Goal: Transaction & Acquisition: Purchase product/service

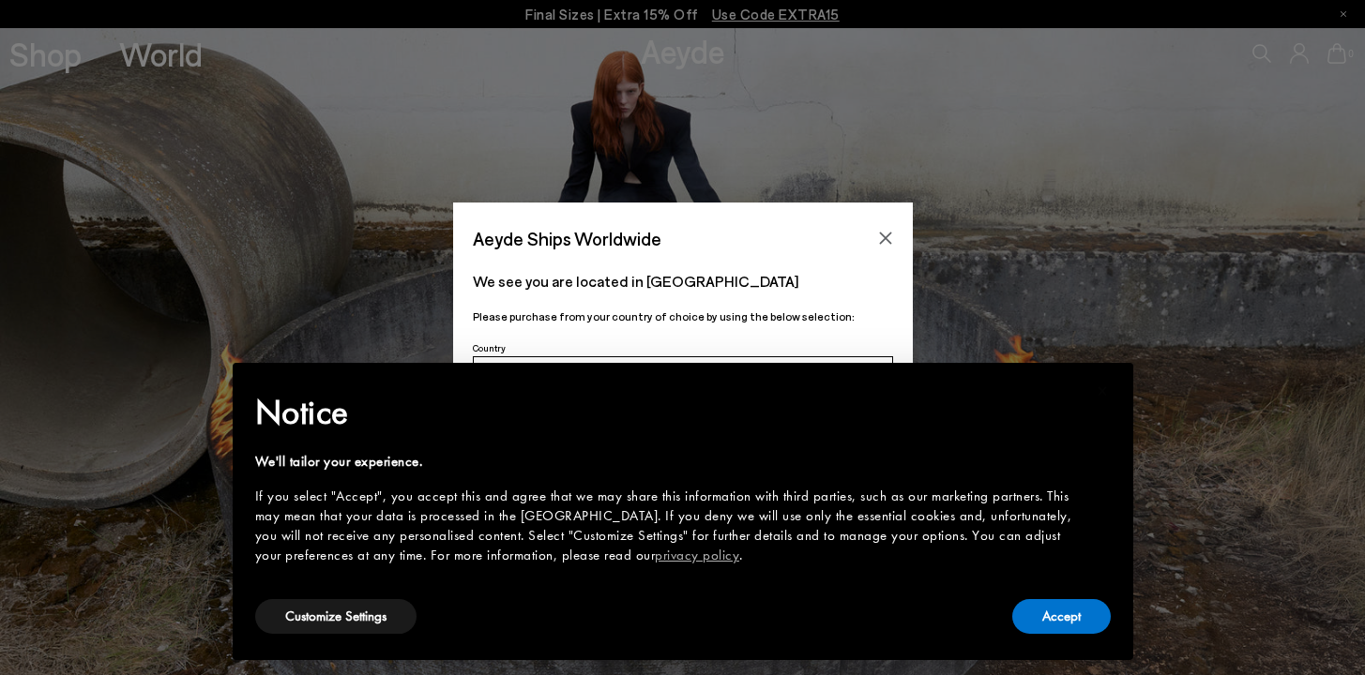
click at [1110, 634] on div "× Notice We'll tailor your experience. If you select "Accept", you accept this …" at bounding box center [683, 512] width 886 height 282
click at [1068, 599] on button "Accept" at bounding box center [1061, 616] width 99 height 35
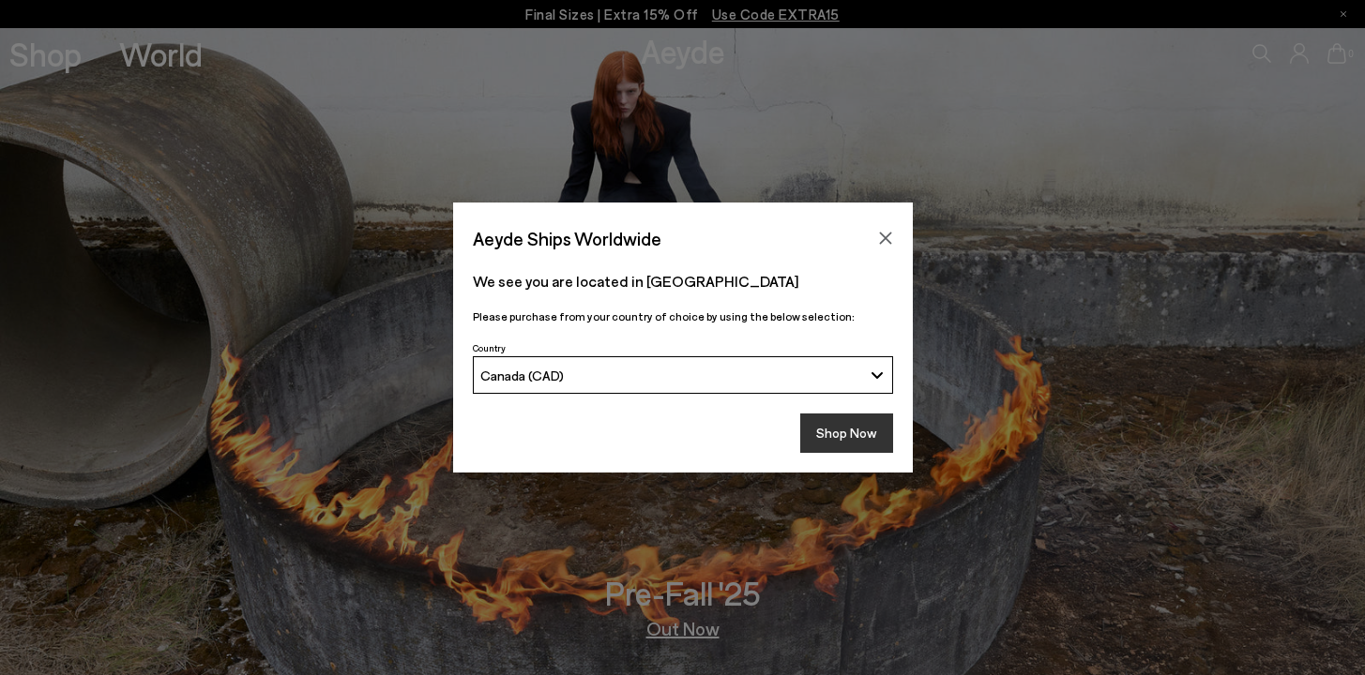
click at [877, 438] on button "Shop Now" at bounding box center [846, 433] width 93 height 39
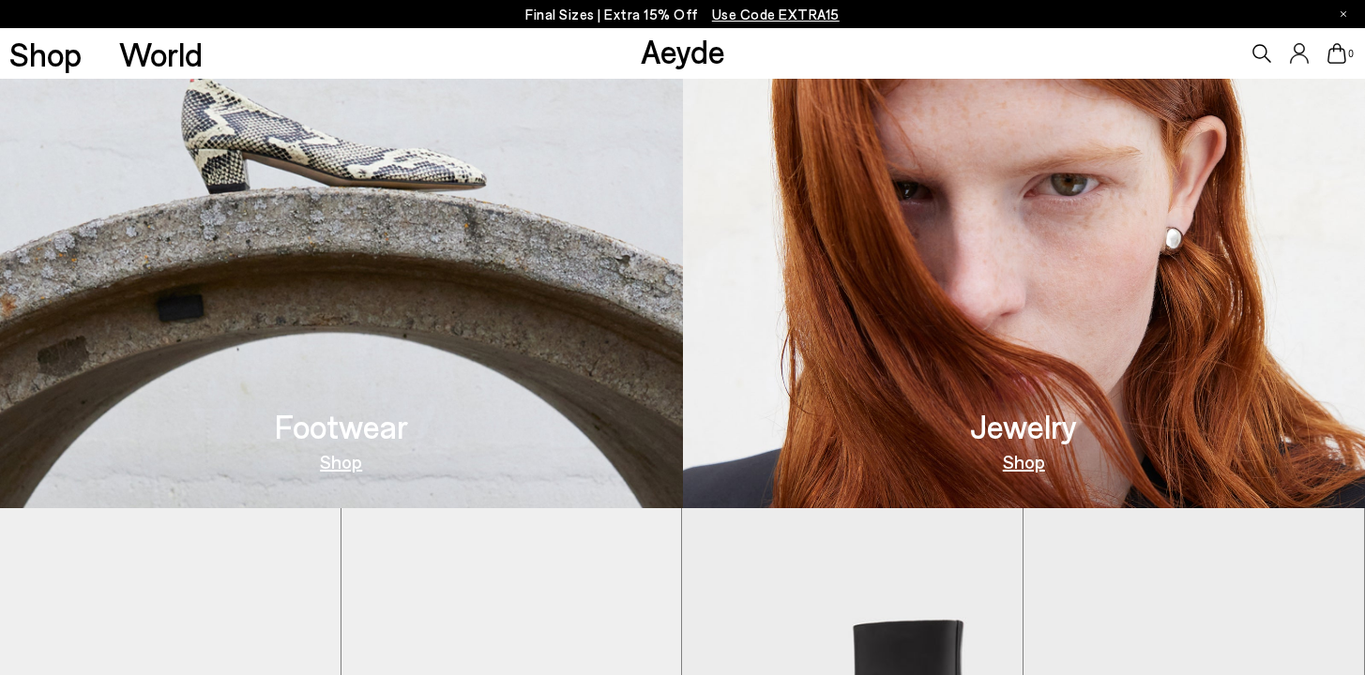
scroll to position [770, 0]
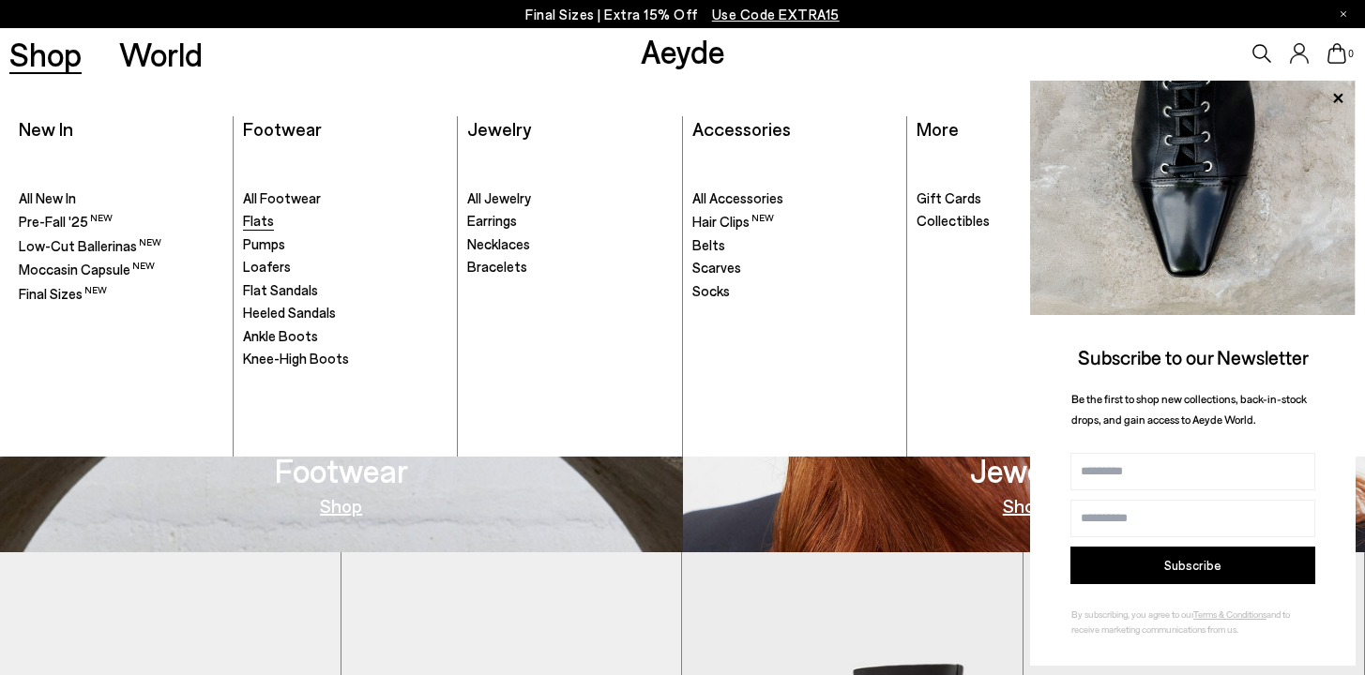
click at [258, 225] on span "Flats" at bounding box center [258, 220] width 31 height 17
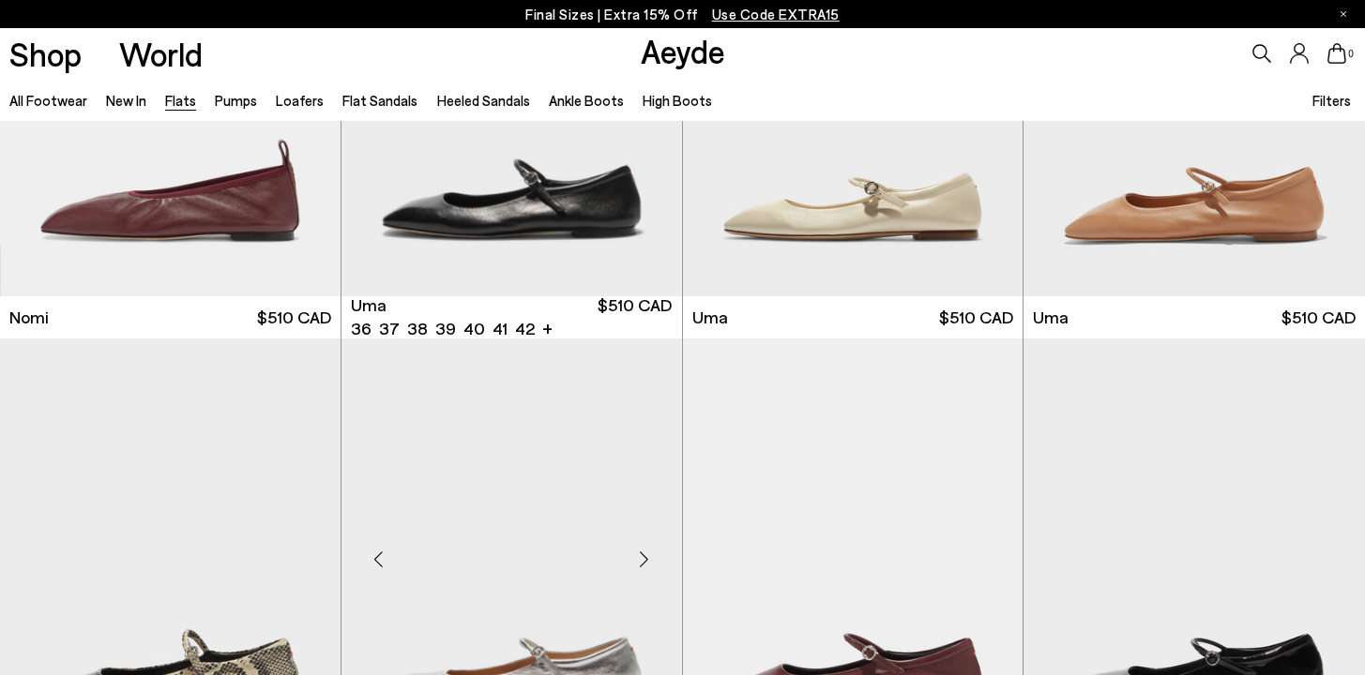
scroll to position [1389, 0]
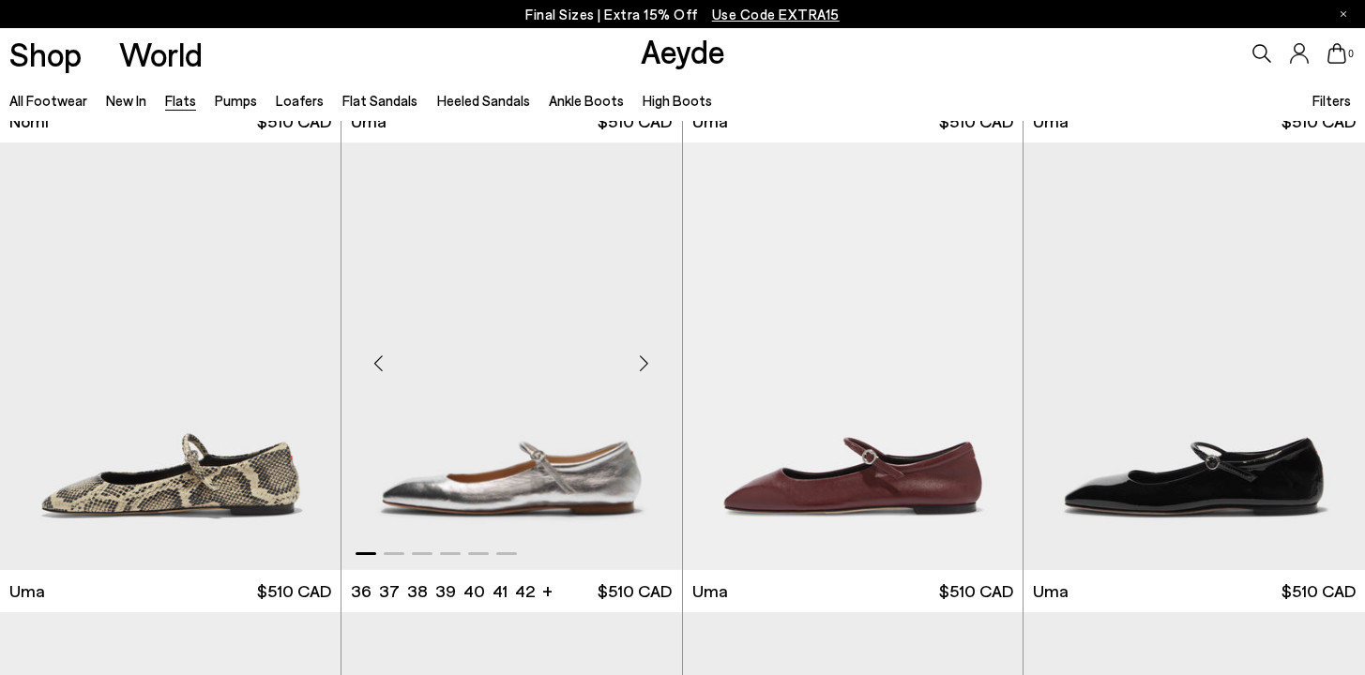
click at [646, 359] on div "Next slide" at bounding box center [644, 364] width 56 height 56
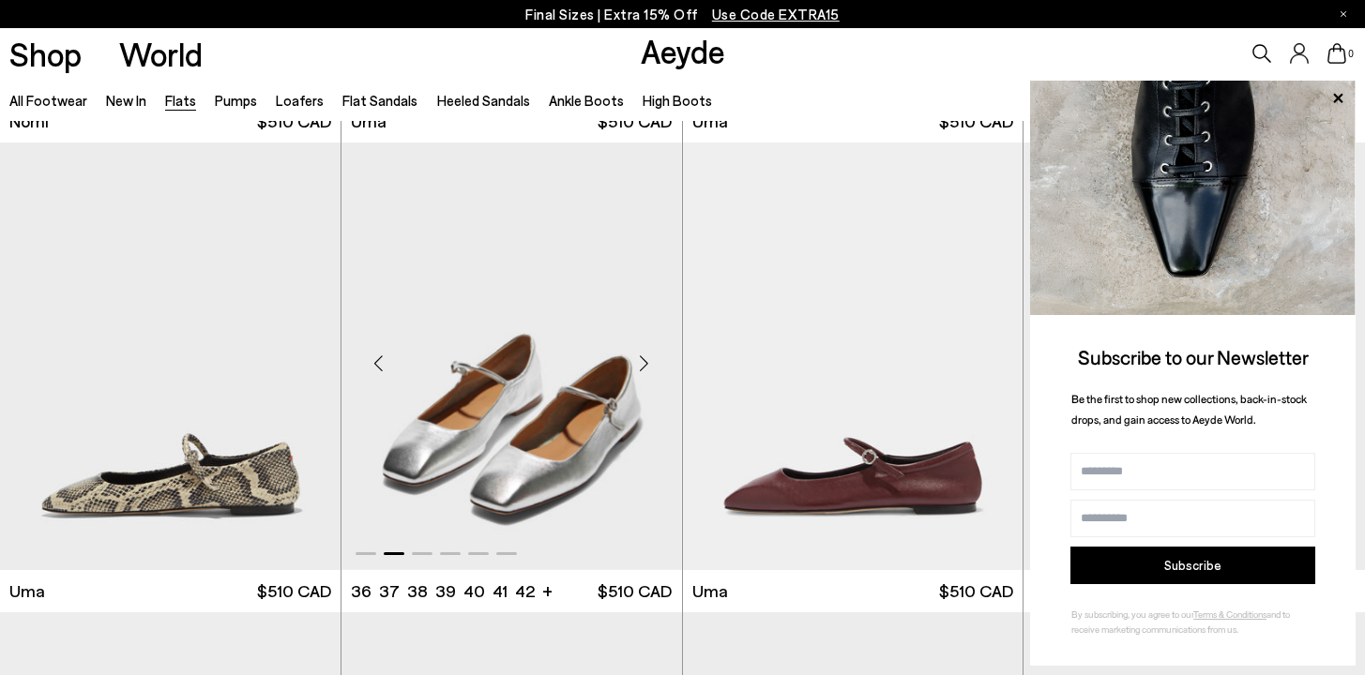
click at [645, 360] on div "Next slide" at bounding box center [644, 364] width 56 height 56
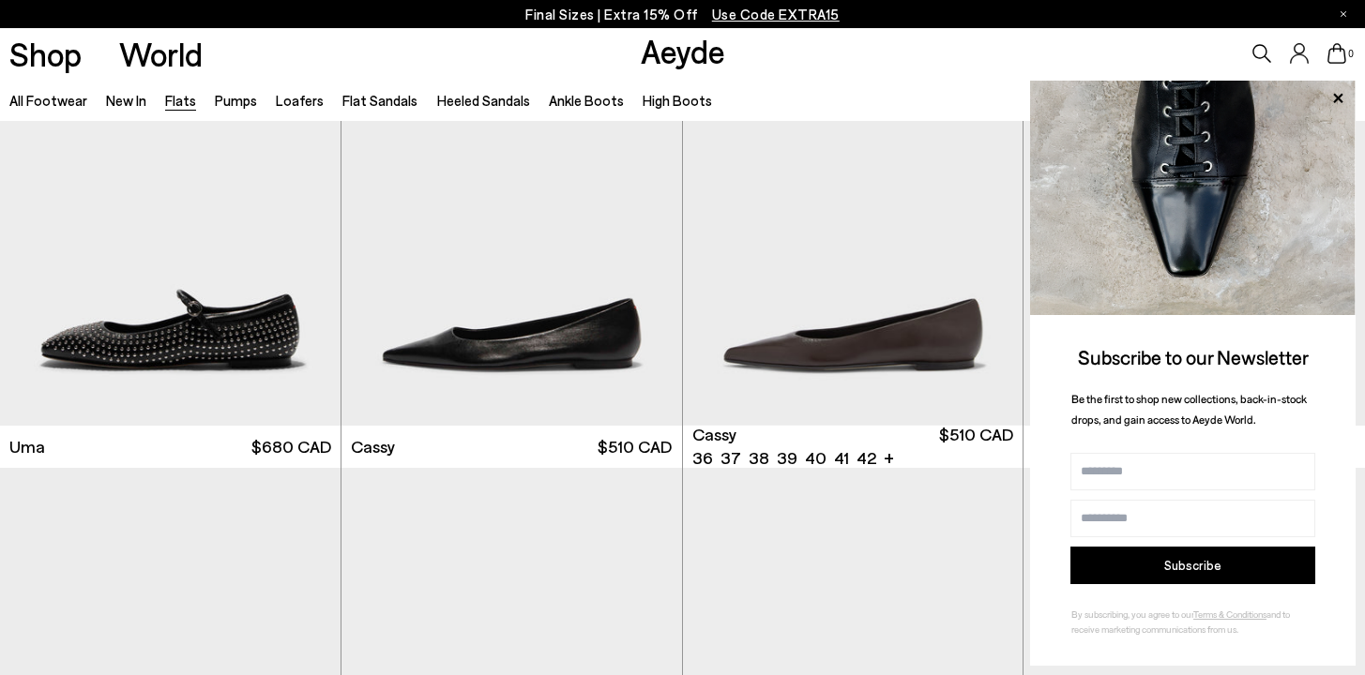
scroll to position [2084, 0]
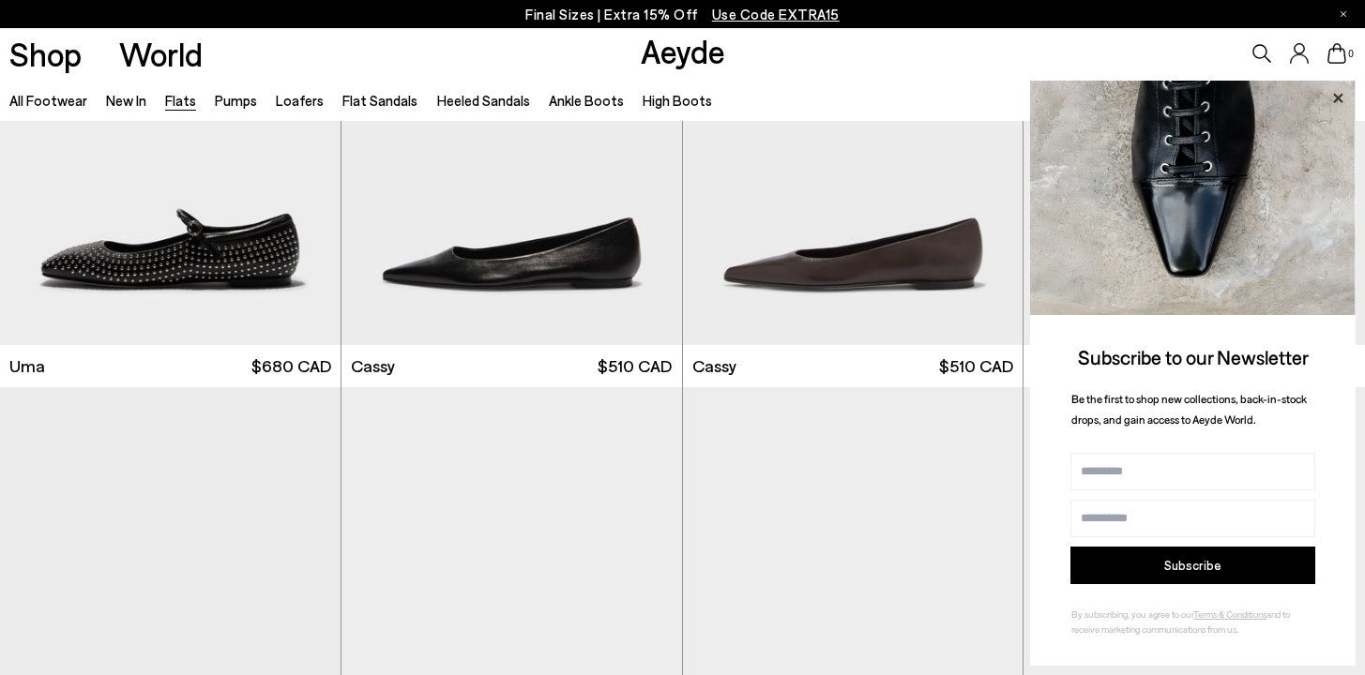
click at [1340, 98] on icon at bounding box center [1338, 98] width 24 height 24
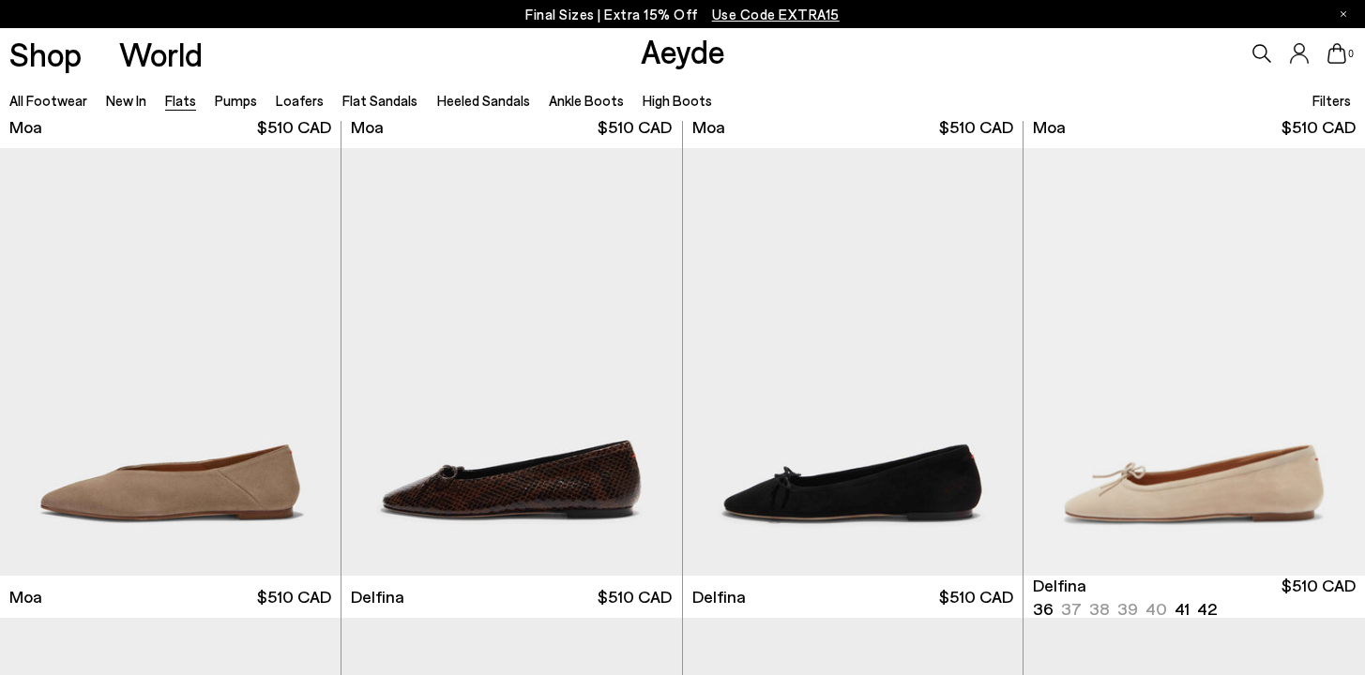
scroll to position [3400, 0]
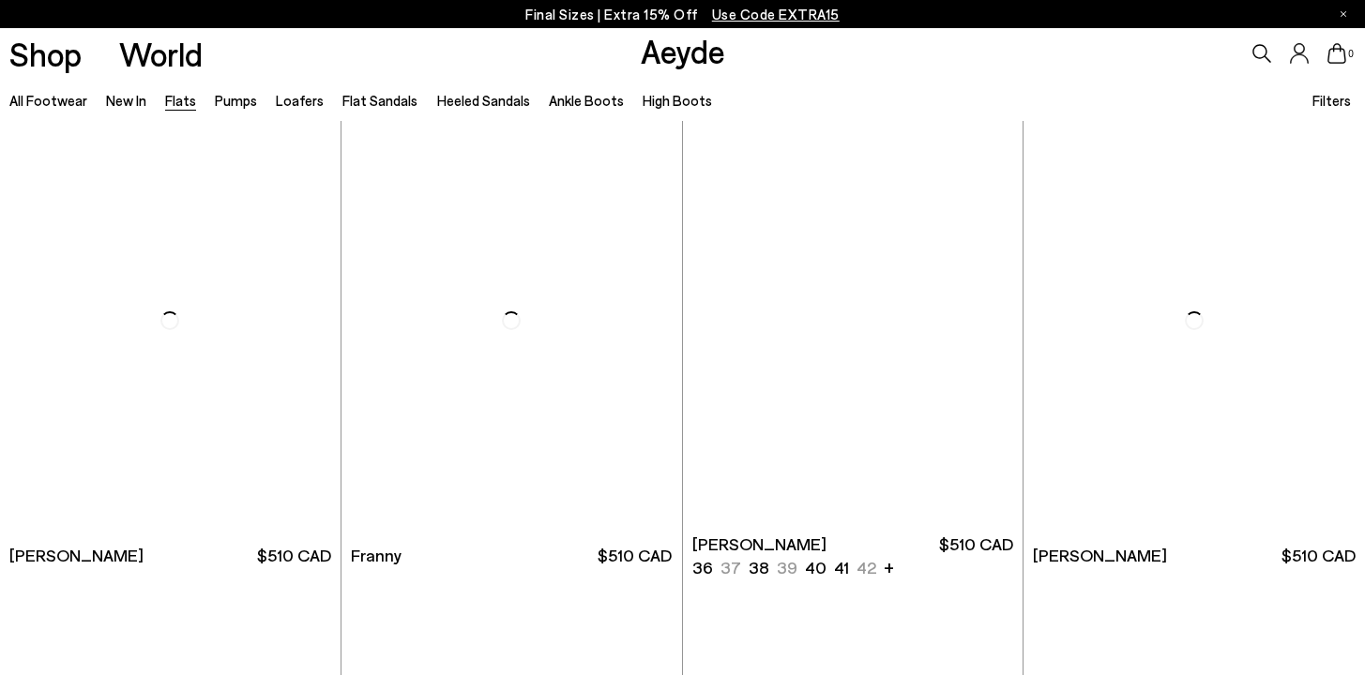
scroll to position [5198, 0]
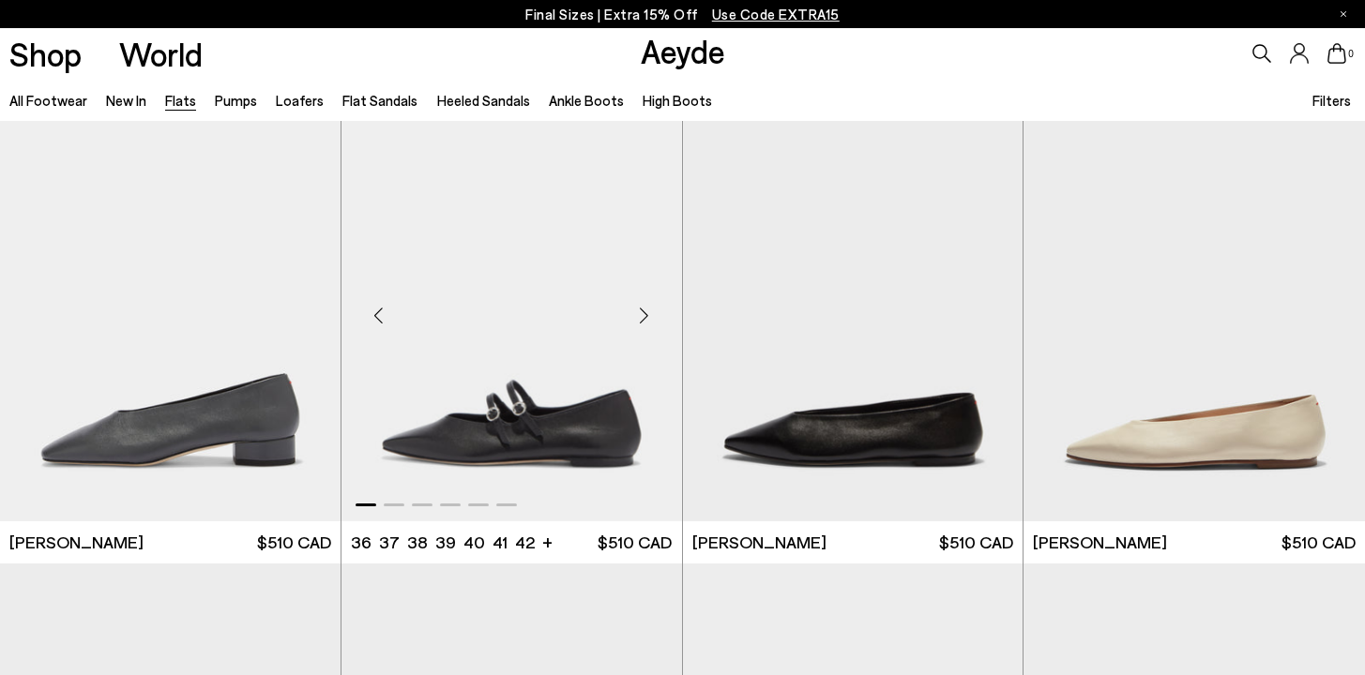
click at [643, 312] on div "Next slide" at bounding box center [644, 315] width 56 height 56
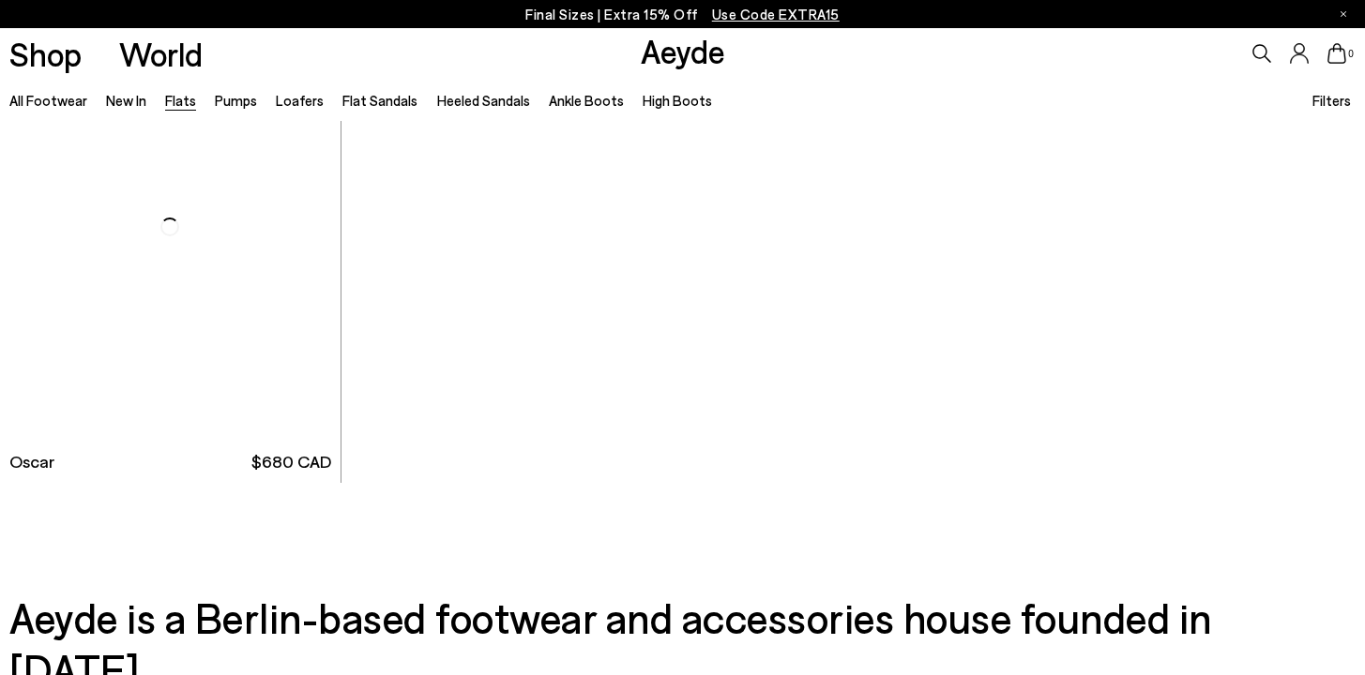
scroll to position [10045, 0]
